Goal: Transaction & Acquisition: Purchase product/service

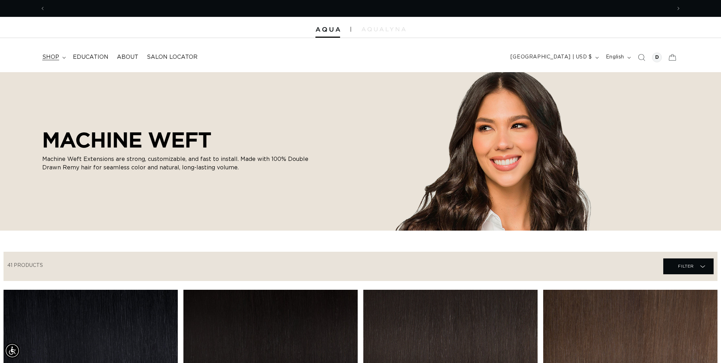
scroll to position [0, 626]
click at [63, 55] on summary "shop" at bounding box center [53, 57] width 31 height 16
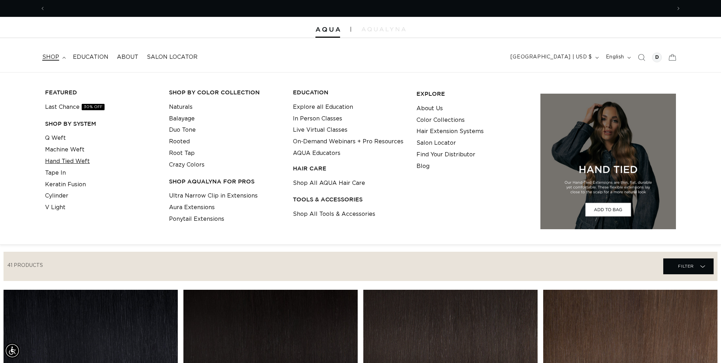
scroll to position [0, 1252]
click at [61, 146] on link "Machine Weft" at bounding box center [64, 150] width 39 height 12
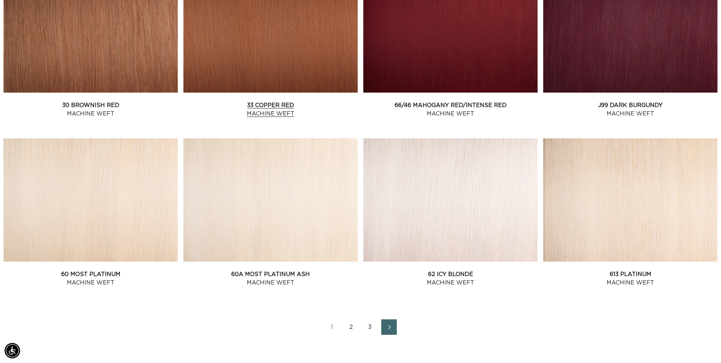
scroll to position [0, 626]
click at [390, 329] on icon "Next page" at bounding box center [389, 327] width 9 height 5
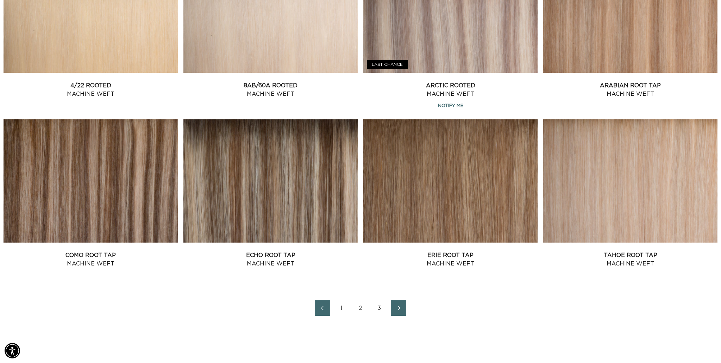
scroll to position [848, 0]
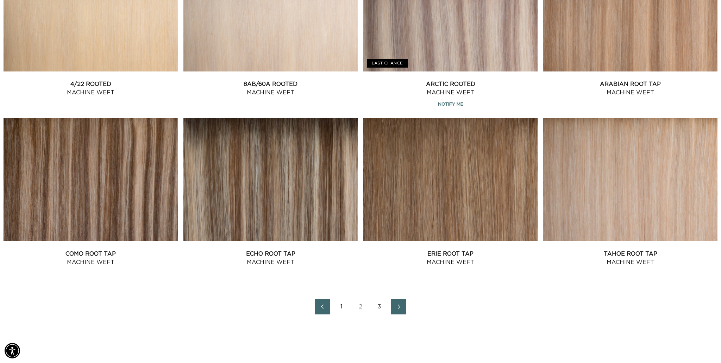
click at [398, 306] on icon "Next page" at bounding box center [398, 306] width 9 height 5
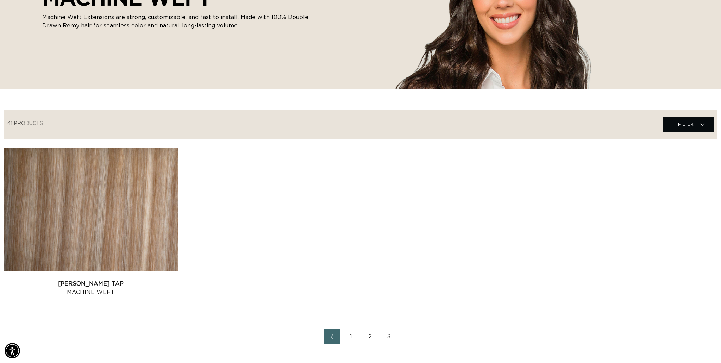
scroll to position [145, 0]
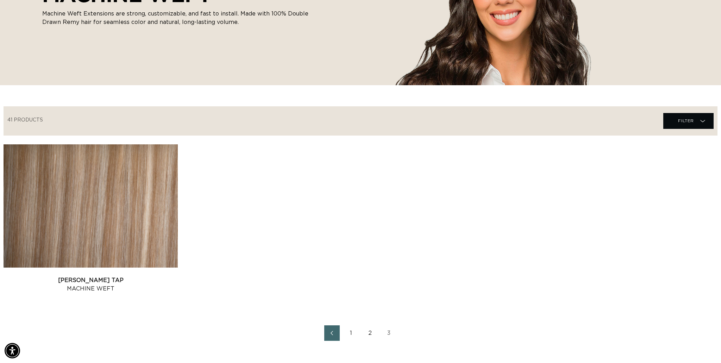
click at [370, 332] on link "2" at bounding box center [369, 332] width 15 height 15
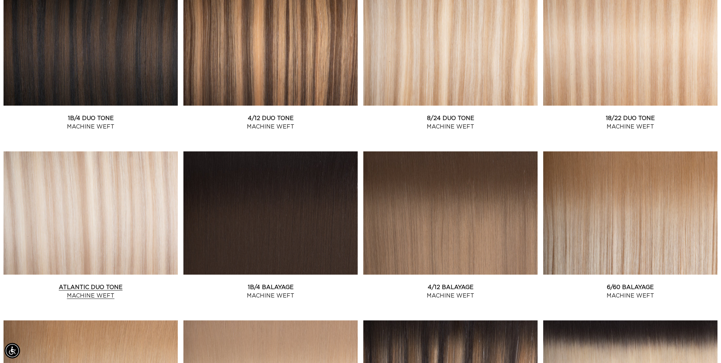
click at [81, 283] on link "Atlantic Duo Tone Machine Weft" at bounding box center [91, 291] width 174 height 17
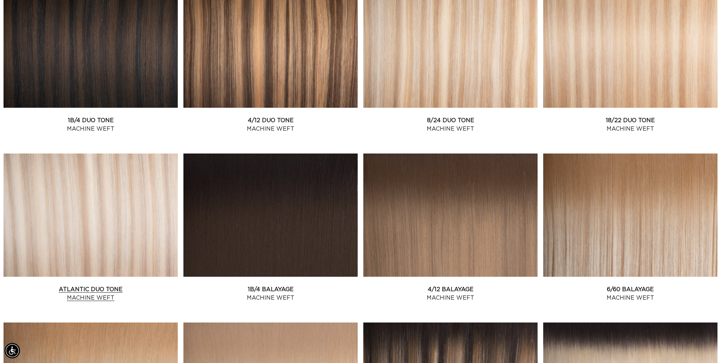
scroll to position [304, 0]
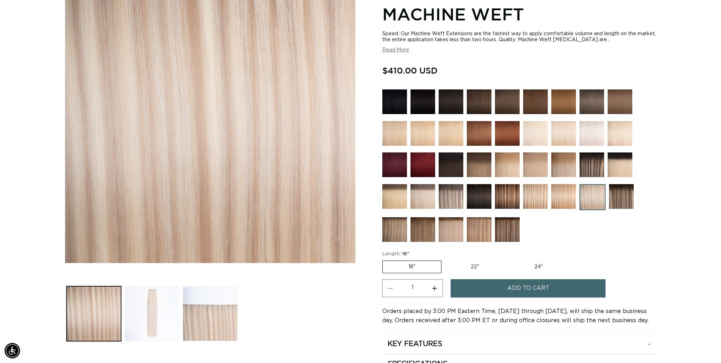
scroll to position [0, 626]
click at [168, 302] on button "Load image 2 in gallery view" at bounding box center [152, 313] width 55 height 55
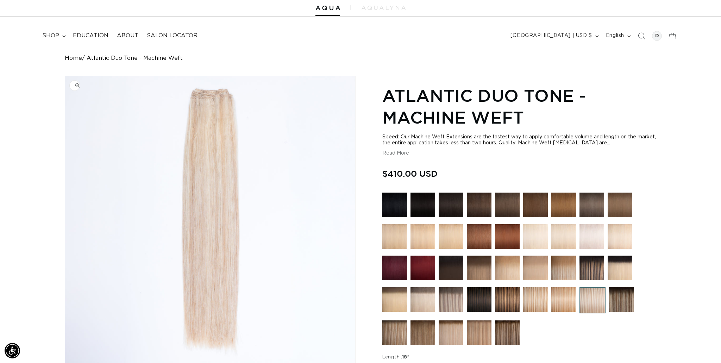
scroll to position [8, 0]
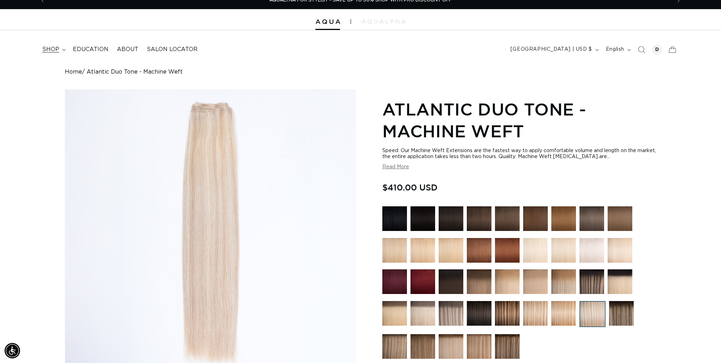
click at [65, 49] on summary "shop" at bounding box center [53, 50] width 31 height 16
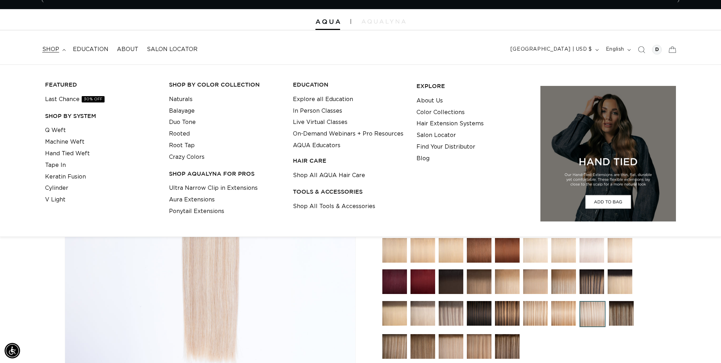
scroll to position [0, 0]
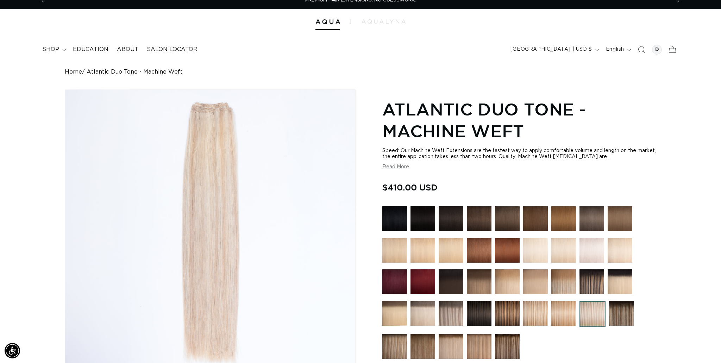
click at [26, 254] on div "Home Atlantic Duo Tone - Machine Weft Image 2 is now available in gallery view …" at bounding box center [361, 290] width 676 height 443
click at [509, 311] on img at bounding box center [507, 313] width 25 height 25
click at [506, 311] on img at bounding box center [507, 313] width 25 height 25
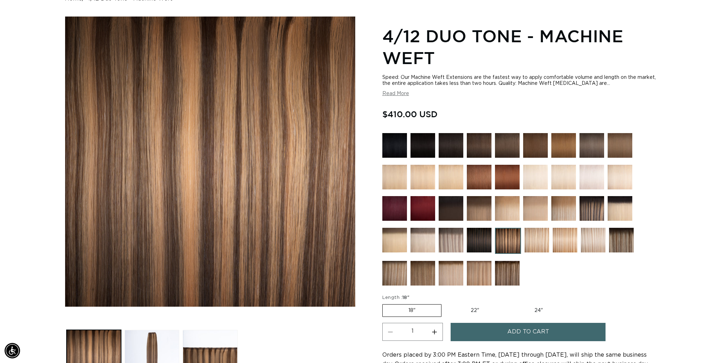
click at [564, 202] on img at bounding box center [563, 208] width 25 height 25
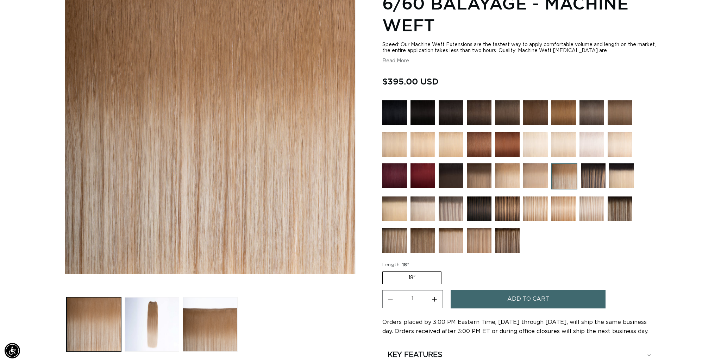
scroll to position [0, 626]
click at [615, 139] on img at bounding box center [620, 144] width 25 height 25
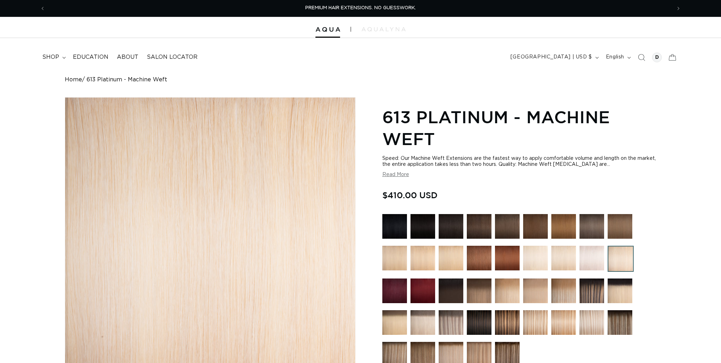
click at [595, 261] on img at bounding box center [591, 258] width 25 height 25
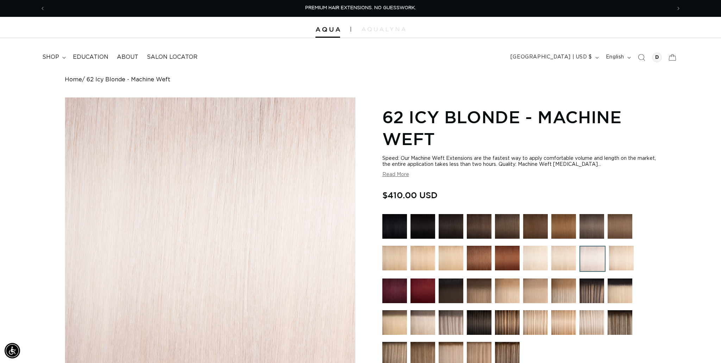
click at [530, 255] on img at bounding box center [535, 258] width 25 height 25
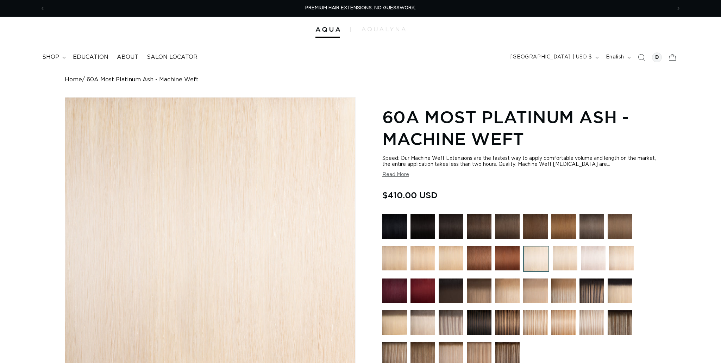
drag, startPoint x: 562, startPoint y: 253, endPoint x: 566, endPoint y: 255, distance: 4.7
click at [562, 253] on img at bounding box center [565, 258] width 25 height 25
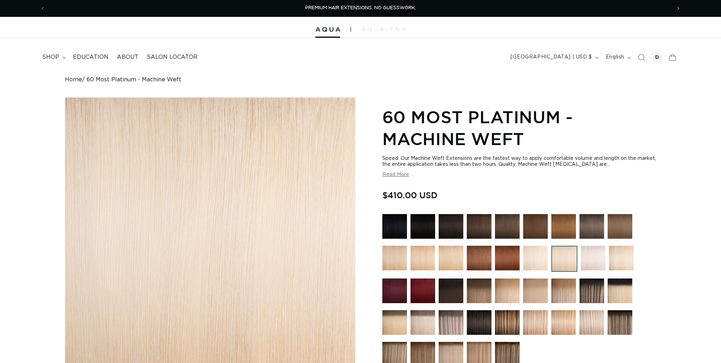
click at [449, 262] on img at bounding box center [451, 258] width 25 height 25
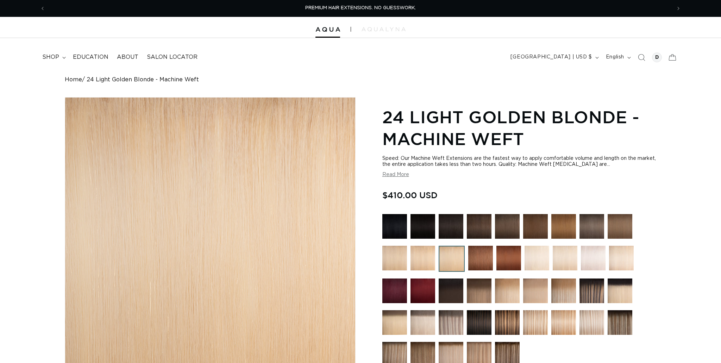
click at [428, 261] on img at bounding box center [422, 258] width 25 height 25
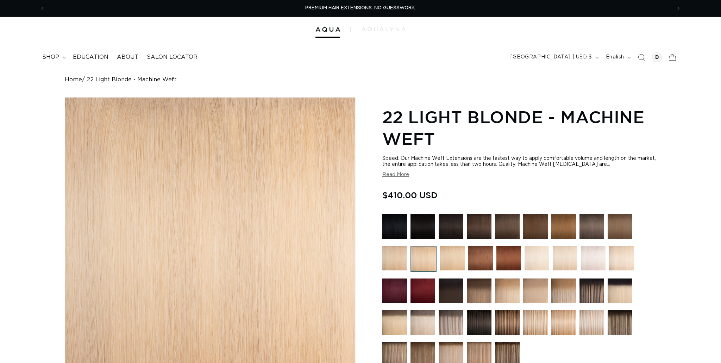
click at [403, 258] on img at bounding box center [394, 258] width 25 height 25
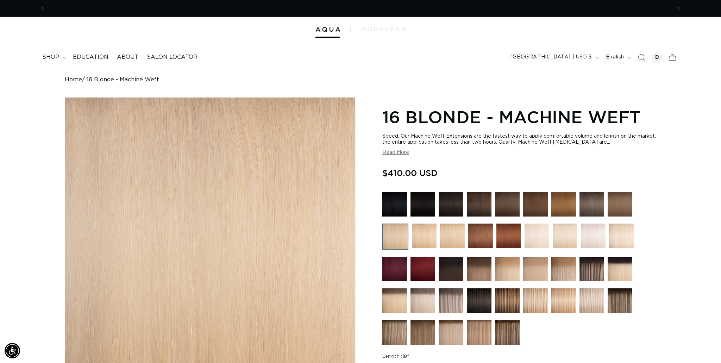
scroll to position [0, 626]
click at [618, 262] on img at bounding box center [620, 269] width 25 height 25
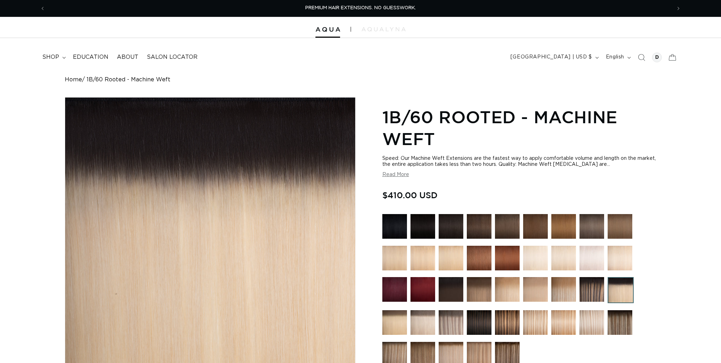
click at [642, 57] on icon "Search" at bounding box center [641, 57] width 7 height 7
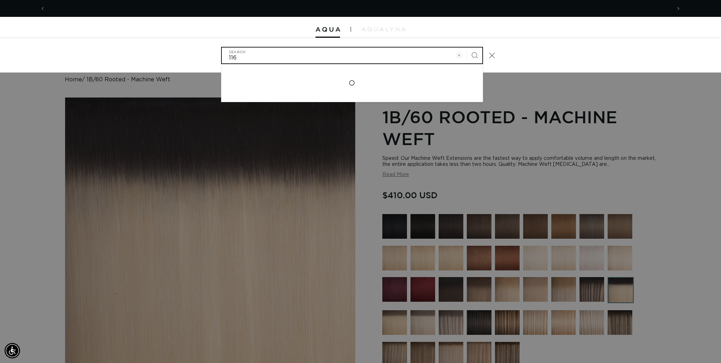
type input "116"
click at [467, 48] on button "Search" at bounding box center [474, 55] width 15 height 15
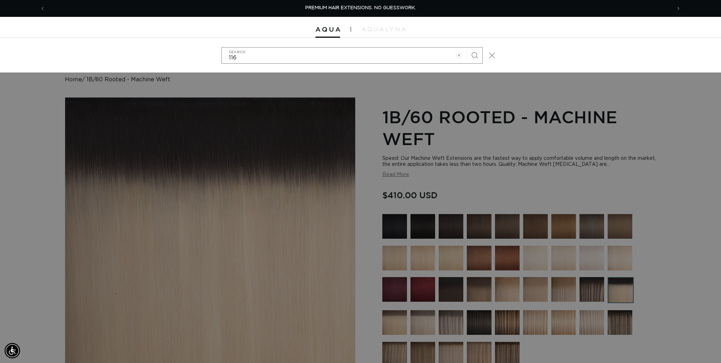
click at [490, 57] on icon "Close" at bounding box center [492, 55] width 6 height 6
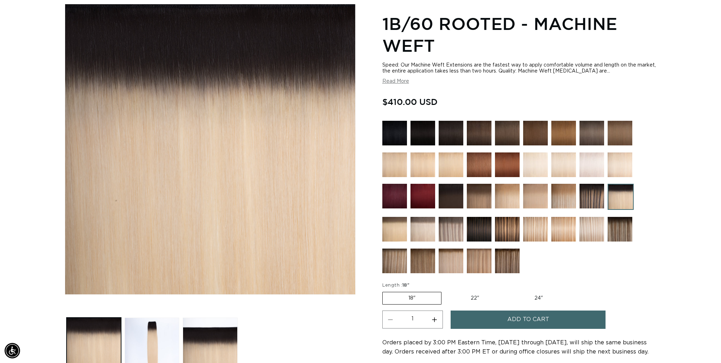
scroll to position [0, 626]
click at [391, 159] on img at bounding box center [394, 164] width 25 height 25
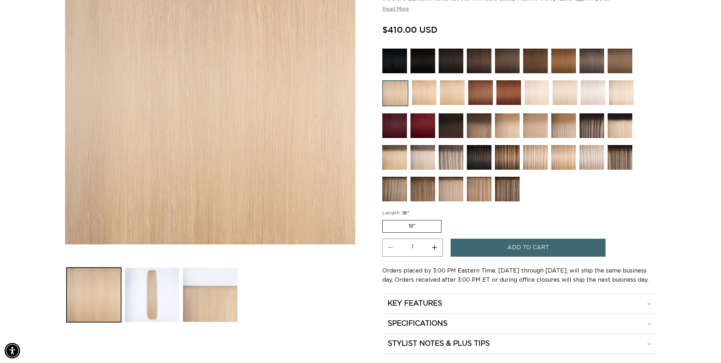
scroll to position [144, 0]
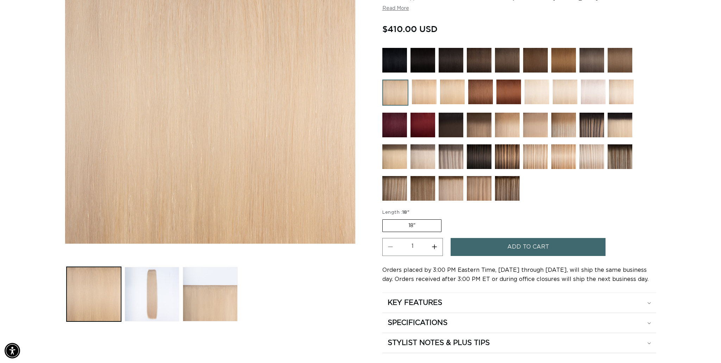
click at [454, 191] on img at bounding box center [451, 188] width 25 height 25
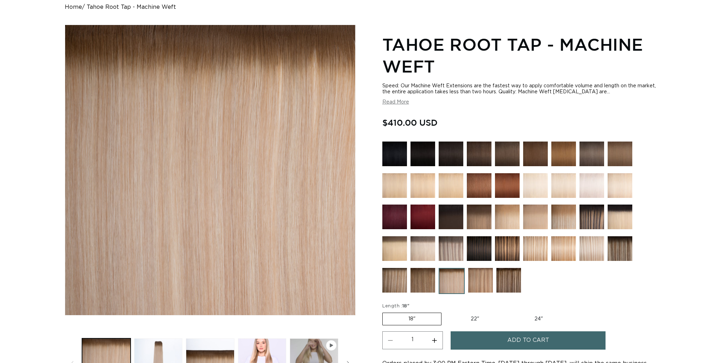
click at [426, 246] on img at bounding box center [422, 248] width 25 height 25
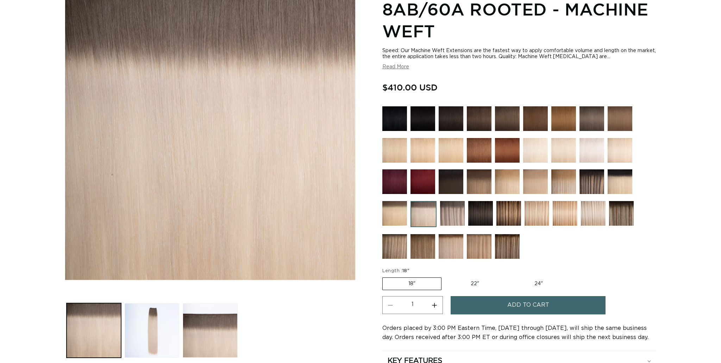
scroll to position [108, 0]
click at [606, 214] on div at bounding box center [519, 184] width 274 height 156
click at [598, 215] on img at bounding box center [593, 213] width 25 height 25
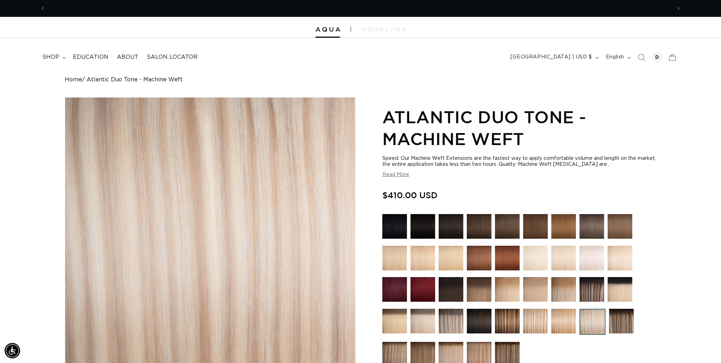
scroll to position [0, 1252]
click at [62, 56] on summary "shop" at bounding box center [53, 57] width 31 height 16
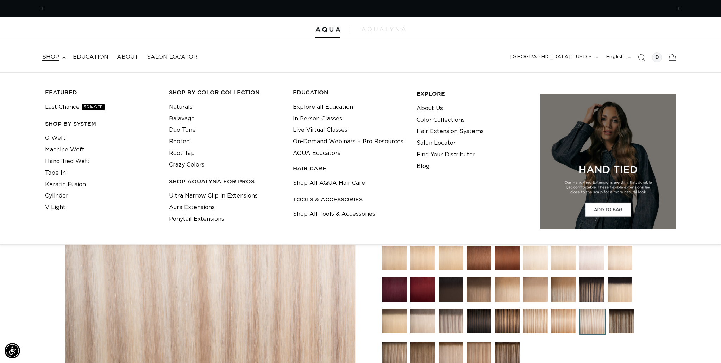
scroll to position [0, 0]
click at [189, 106] on link "Naturals" at bounding box center [181, 107] width 24 height 12
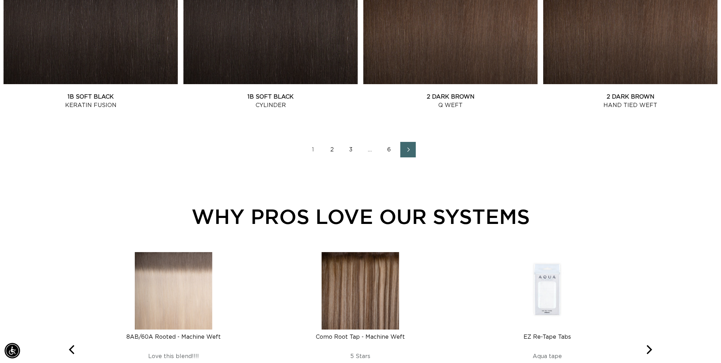
scroll to position [1008, 0]
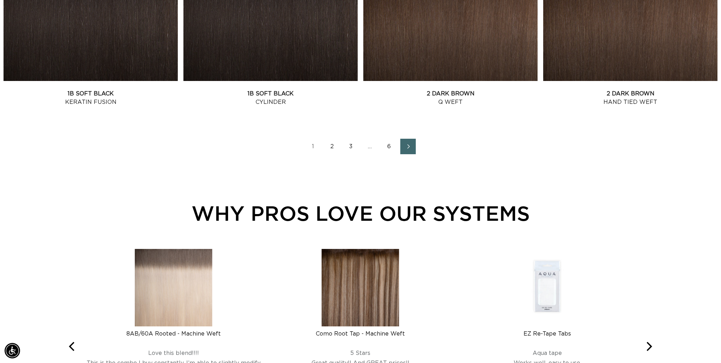
click at [389, 146] on link "6" at bounding box center [388, 146] width 15 height 15
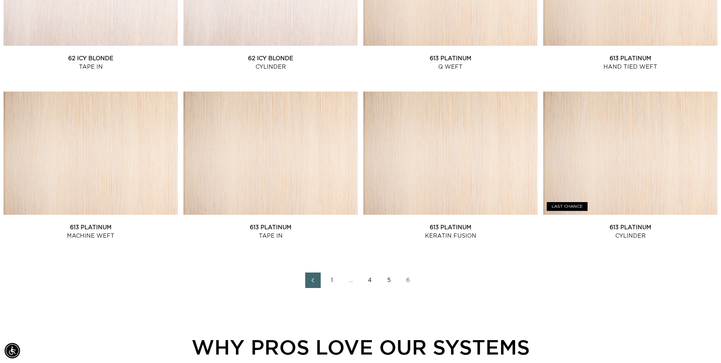
click at [314, 278] on icon "Previous page" at bounding box center [312, 280] width 9 height 5
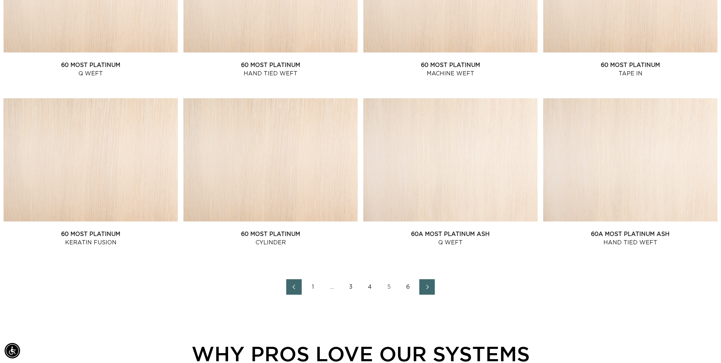
click at [295, 287] on icon "Previous page" at bounding box center [293, 286] width 9 height 5
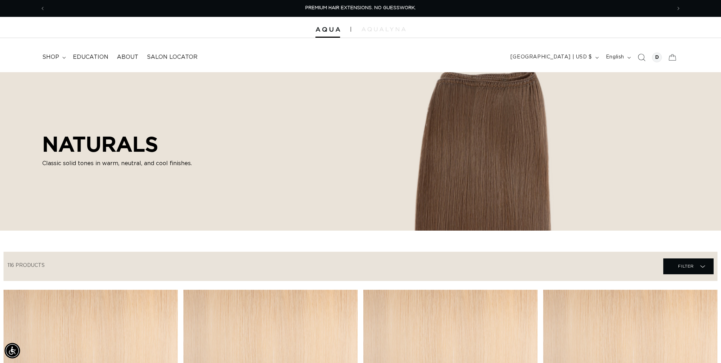
click at [640, 55] on icon "Search" at bounding box center [641, 57] width 7 height 7
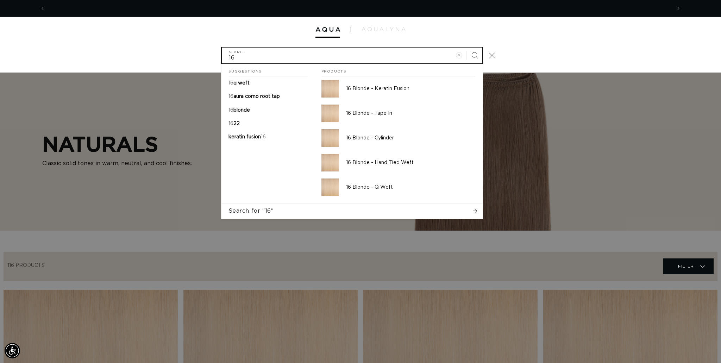
scroll to position [0, 1252]
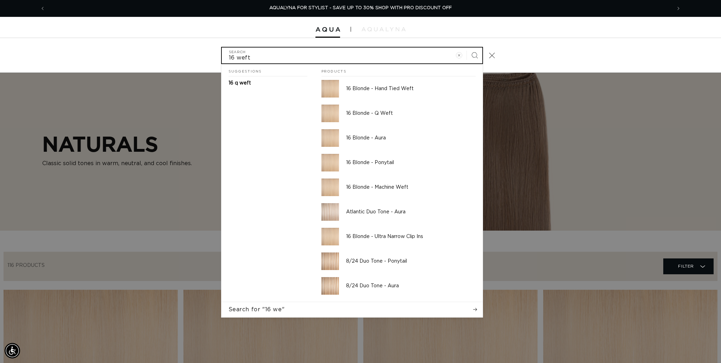
type input "16 weft"
click at [467, 48] on button "Search" at bounding box center [474, 55] width 15 height 15
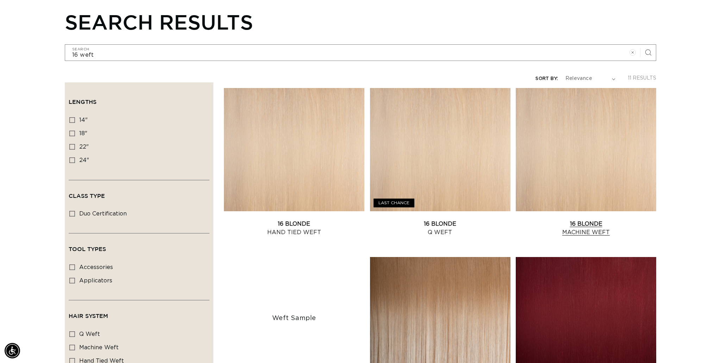
scroll to position [82, 0]
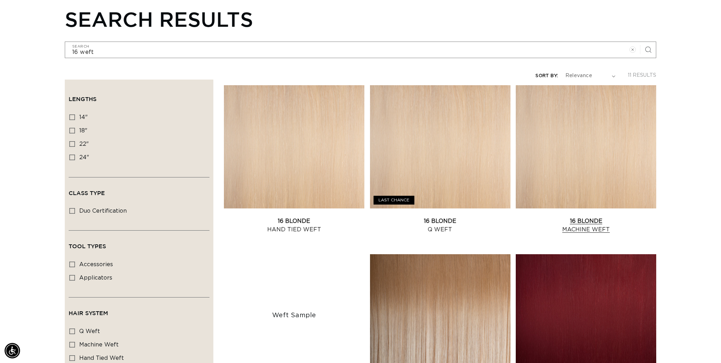
click at [617, 217] on link "16 Blonde Machine Weft" at bounding box center [586, 225] width 140 height 17
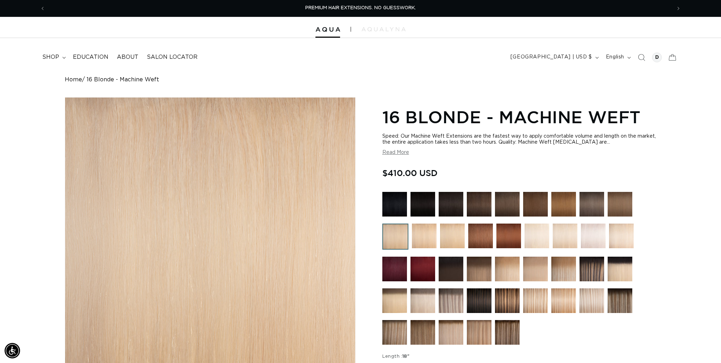
click at [398, 150] on button "Read More" at bounding box center [395, 153] width 27 height 6
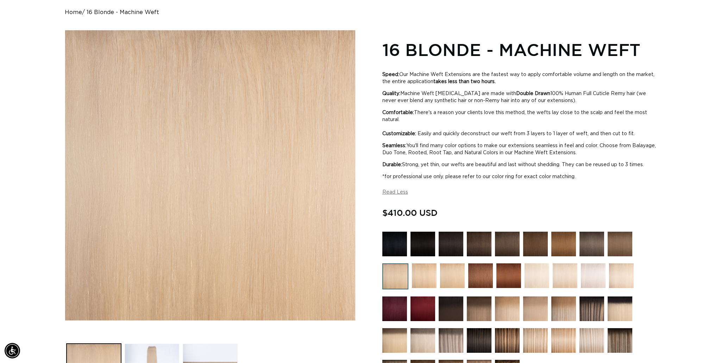
scroll to position [0, 1252]
click at [436, 274] on img at bounding box center [424, 275] width 25 height 25
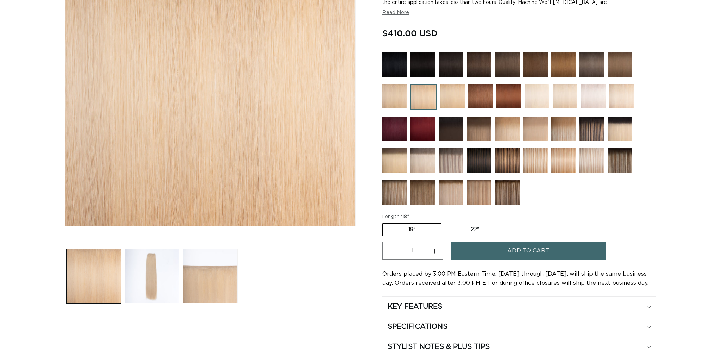
scroll to position [163, 0]
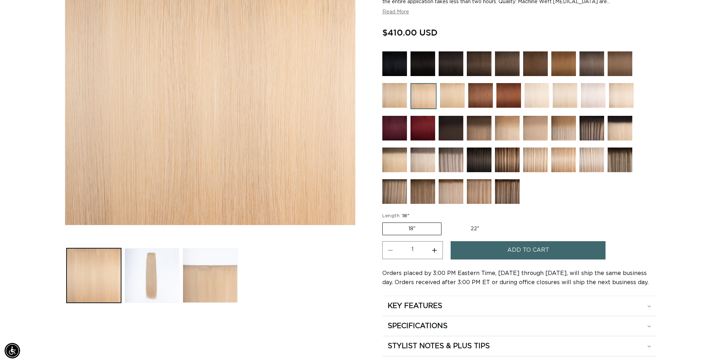
click at [453, 95] on img at bounding box center [452, 95] width 25 height 25
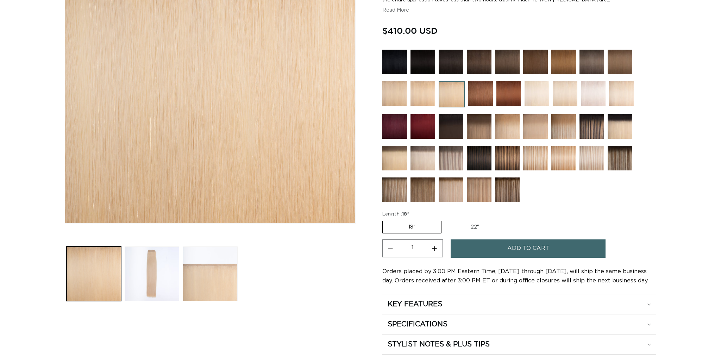
click at [473, 226] on label "22" Variant sold out or unavailable" at bounding box center [475, 227] width 60 height 12
click at [445, 220] on input "22" Variant sold out or unavailable" at bounding box center [445, 219] width 0 height 0
radio input "true"
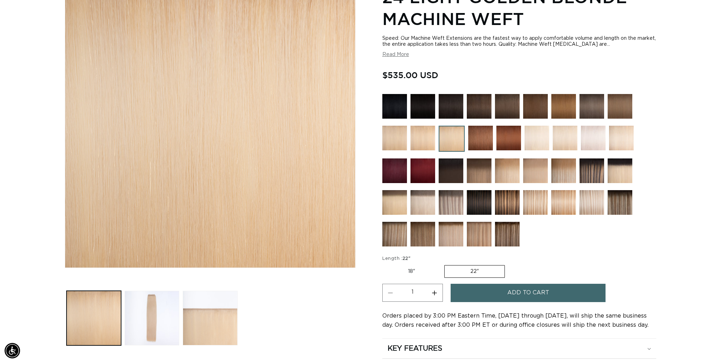
scroll to position [118, 0]
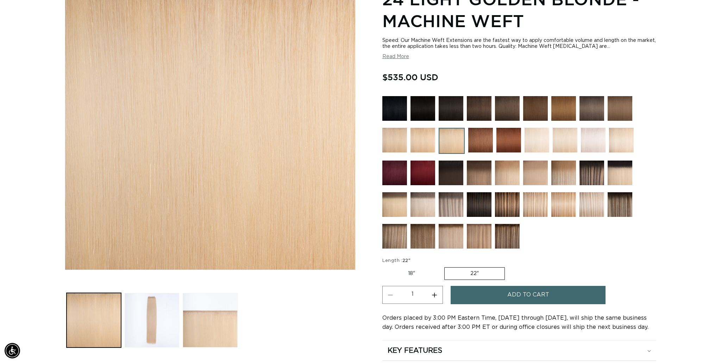
click at [550, 135] on div at bounding box center [519, 174] width 274 height 156
click at [540, 137] on img at bounding box center [537, 140] width 25 height 25
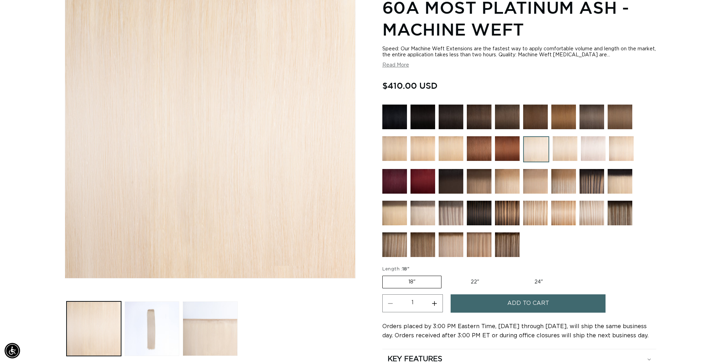
click at [573, 148] on img at bounding box center [565, 148] width 25 height 25
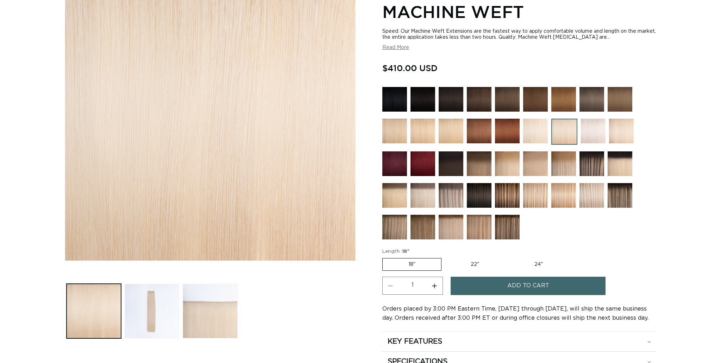
click at [596, 129] on img at bounding box center [593, 131] width 25 height 25
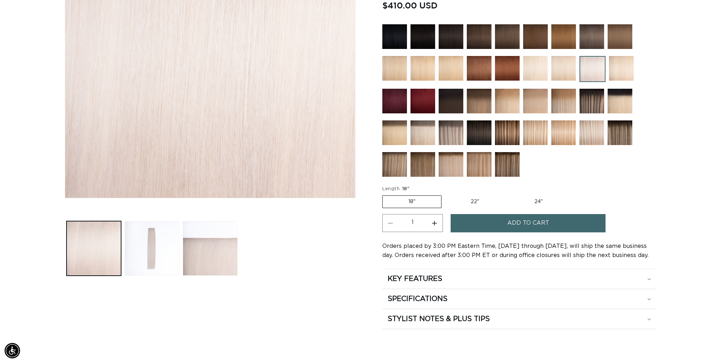
scroll to position [190, 0]
click at [621, 65] on img at bounding box center [621, 68] width 25 height 25
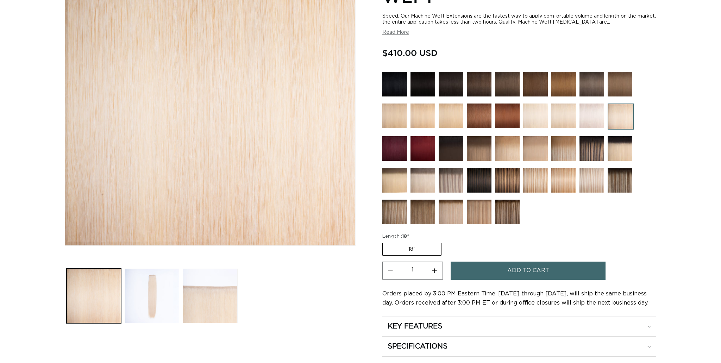
click at [423, 182] on img at bounding box center [422, 180] width 25 height 25
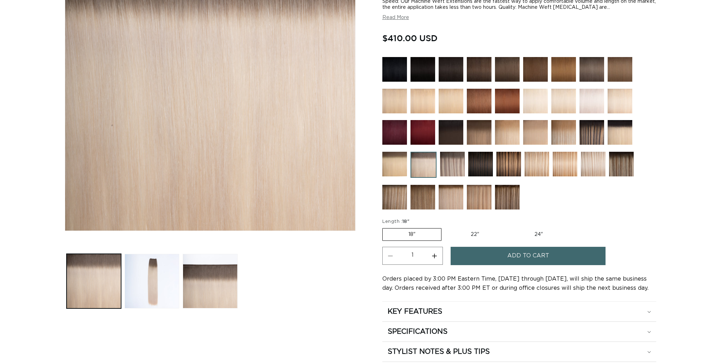
click at [388, 172] on img at bounding box center [394, 164] width 25 height 25
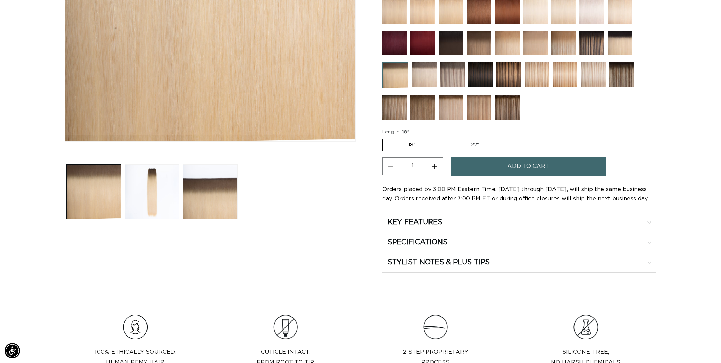
scroll to position [0, 626]
click at [502, 115] on img at bounding box center [507, 107] width 25 height 25
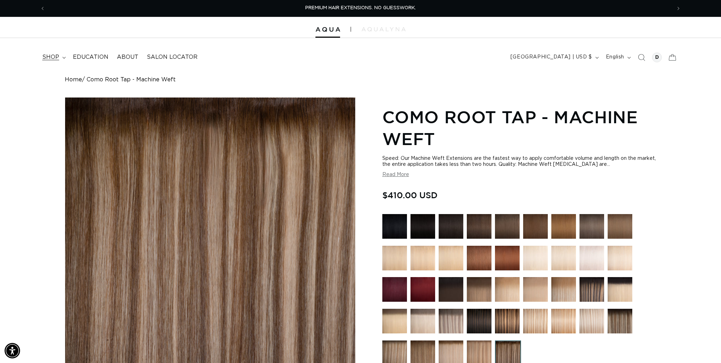
click at [64, 58] on icon at bounding box center [64, 58] width 4 height 2
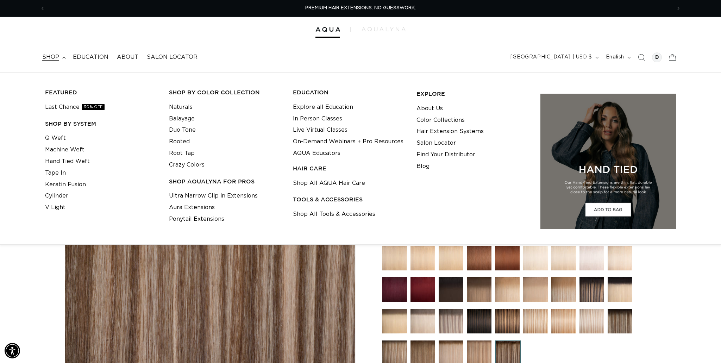
click at [50, 55] on span "shop" at bounding box center [50, 57] width 17 height 7
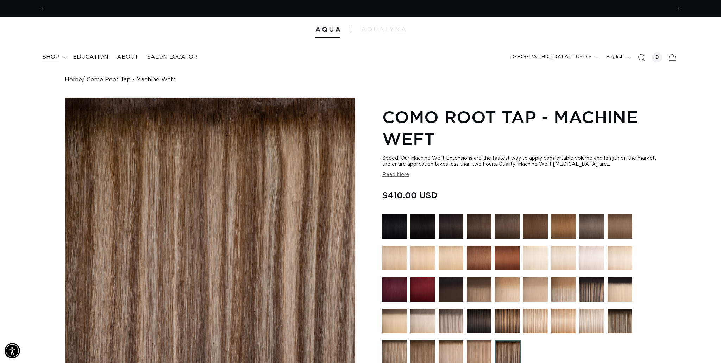
click at [50, 55] on span "shop" at bounding box center [50, 57] width 17 height 7
